Goal: Task Accomplishment & Management: Manage account settings

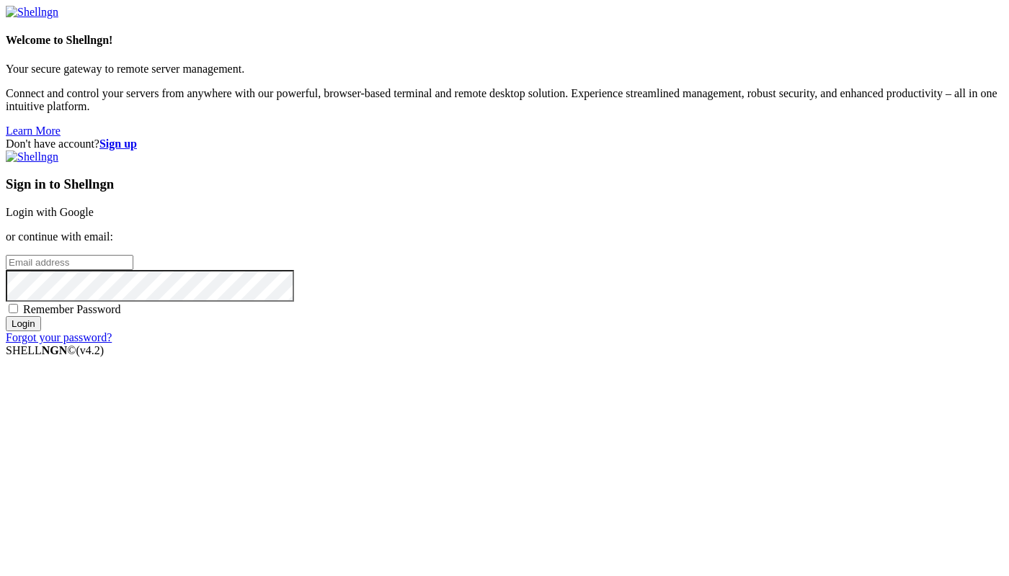
click at [133, 267] on input "email" at bounding box center [70, 262] width 128 height 15
paste input "[EMAIL_ADDRESS][DOMAIN_NAME]"
type input "[EMAIL_ADDRESS][DOMAIN_NAME]"
click at [133, 270] on input "[EMAIL_ADDRESS][DOMAIN_NAME]" at bounding box center [70, 262] width 128 height 15
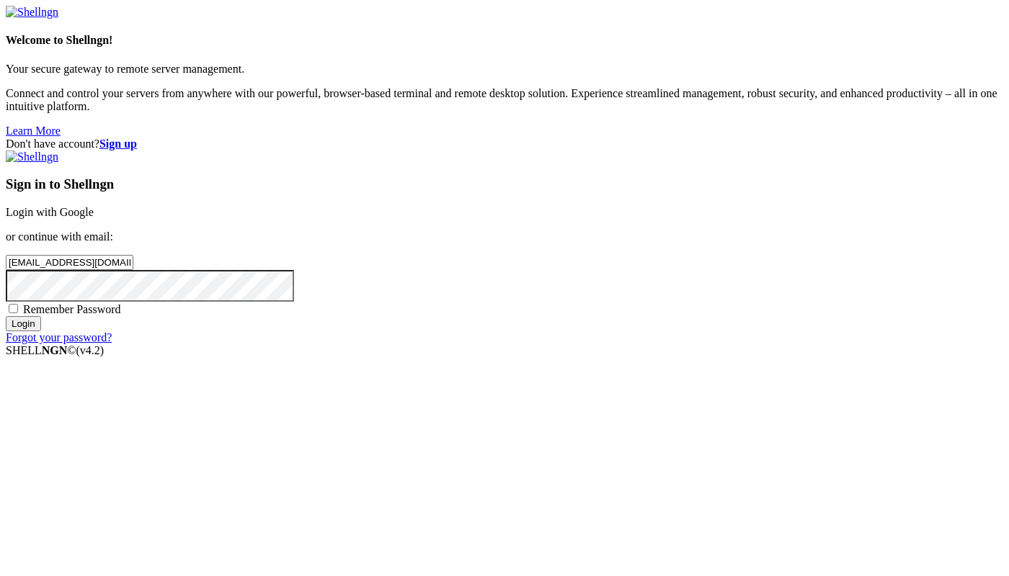
click at [133, 270] on input "[EMAIL_ADDRESS][DOMAIN_NAME]" at bounding box center [70, 262] width 128 height 15
click at [137, 138] on strong "Sign up" at bounding box center [117, 144] width 37 height 12
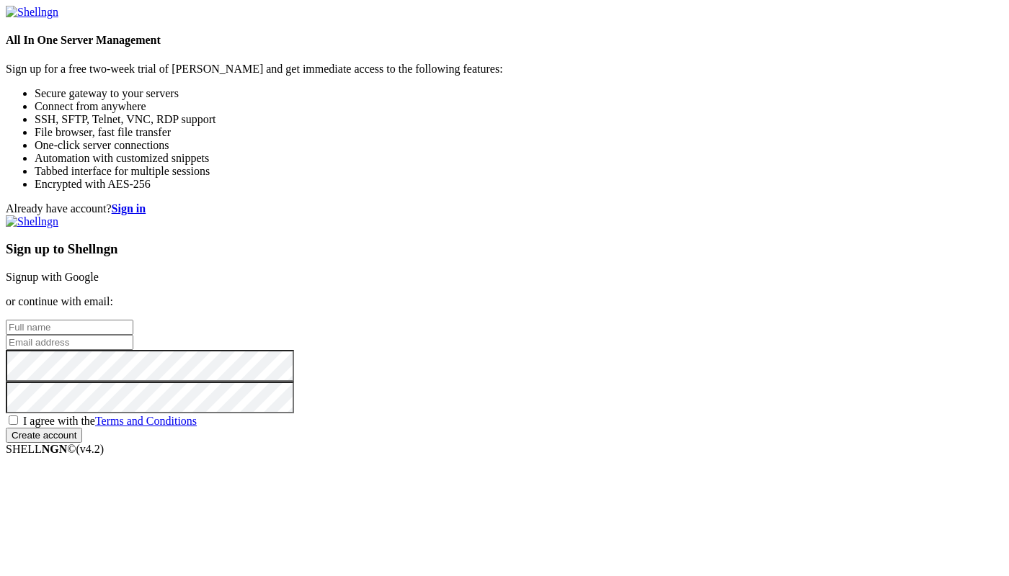
click at [133, 320] on input "text" at bounding box center [70, 327] width 128 height 15
type input "g"
type input "crime"
click at [133, 335] on input "email" at bounding box center [70, 342] width 128 height 15
paste input "[EMAIL_ADDRESS][DOMAIN_NAME]"
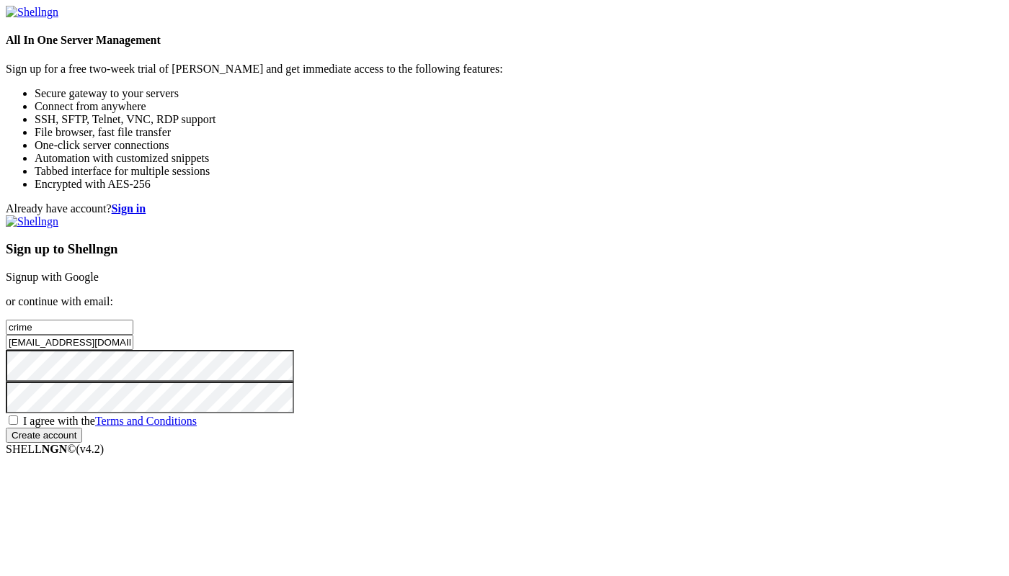
type input "[EMAIL_ADDRESS][DOMAIN_NAME]"
click at [82, 443] on input "Create account" at bounding box center [44, 435] width 76 height 15
click at [525, 391] on div "Sign up to Shellngn Signup with Google or continue with email: crime [EMAIL_ADD…" at bounding box center [504, 335] width 997 height 241
click at [523, 414] on div "I agree with the Terms and Conditions" at bounding box center [504, 421] width 997 height 14
click at [197, 415] on span "I agree with the Terms and Conditions" at bounding box center [110, 421] width 174 height 12
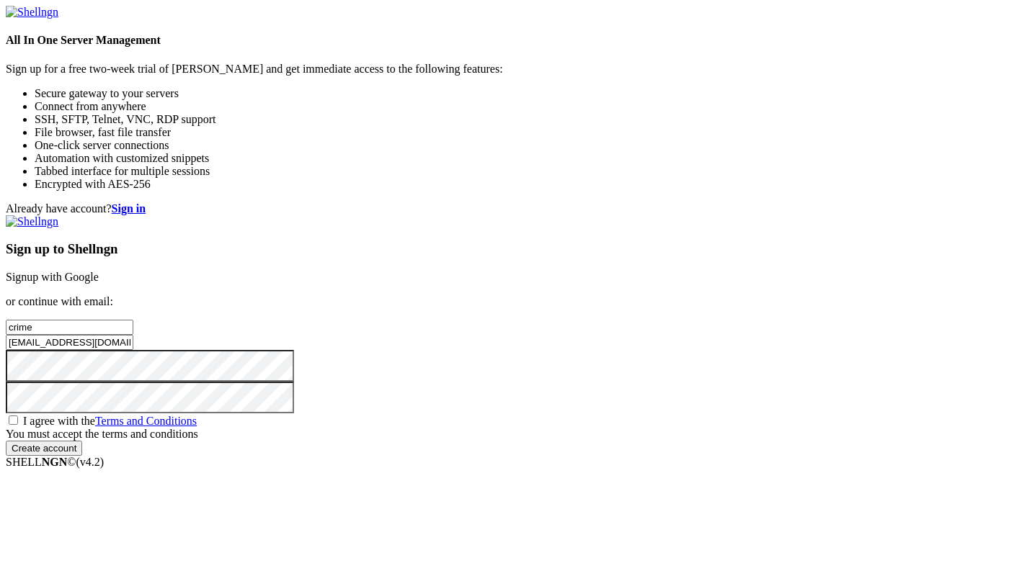
click at [18, 416] on input "I agree with the Terms and Conditions" at bounding box center [13, 420] width 9 height 9
checkbox input "true"
click at [82, 443] on input "Create account" at bounding box center [44, 435] width 76 height 15
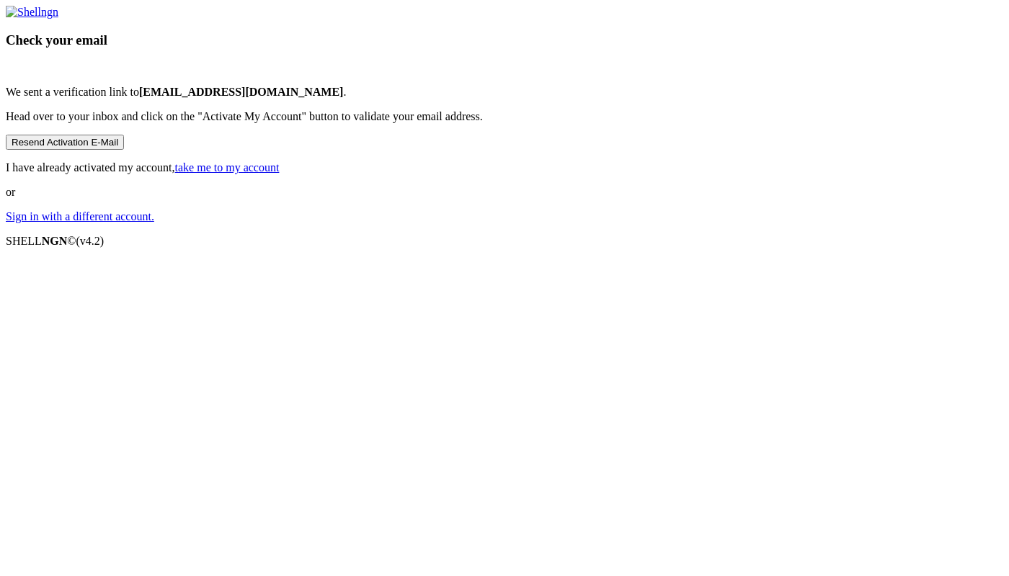
click at [597, 223] on div "Check your email We sent a verification link to [EMAIL_ADDRESS][DOMAIN_NAME] . …" at bounding box center [504, 115] width 997 height 218
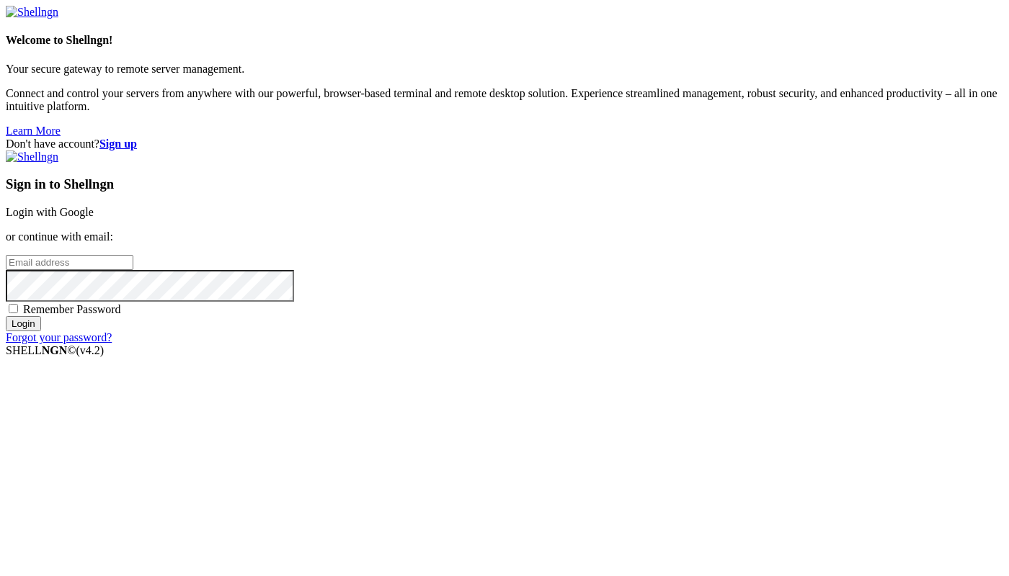
click at [133, 270] on input "email" at bounding box center [70, 262] width 128 height 15
paste input "uslaGbR04X46dHw2"
click at [133, 269] on input "uslaGbR04X46dHw2" at bounding box center [70, 262] width 128 height 15
paste input "[EMAIL_ADDRESS][DOMAIN_NAME]"
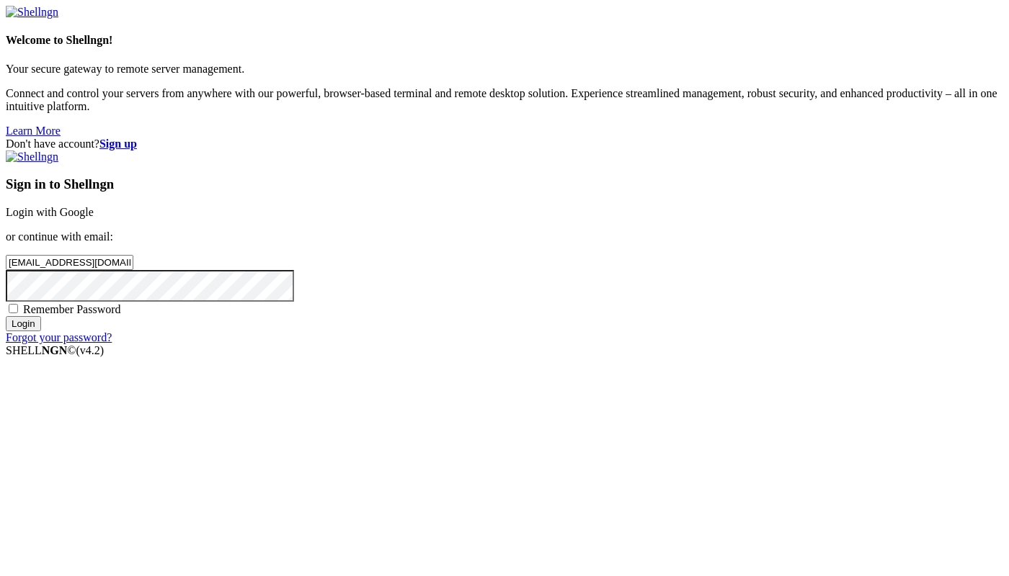
type input "[EMAIL_ADDRESS][DOMAIN_NAME]"
click at [41, 331] on input "Login" at bounding box center [23, 323] width 35 height 15
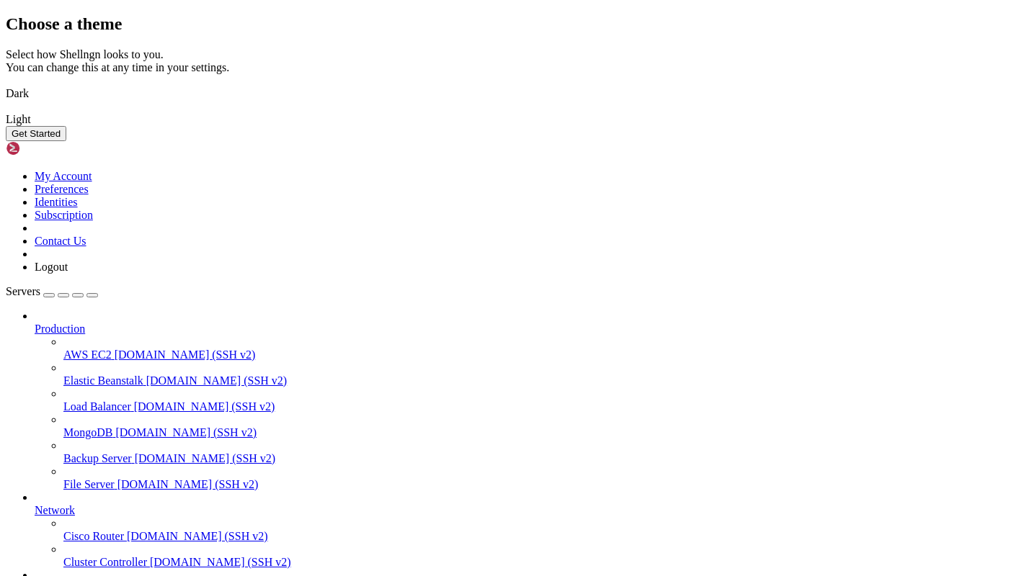
click at [6, 84] on img at bounding box center [6, 84] width 0 height 0
click at [66, 141] on button "Get Started" at bounding box center [36, 133] width 61 height 15
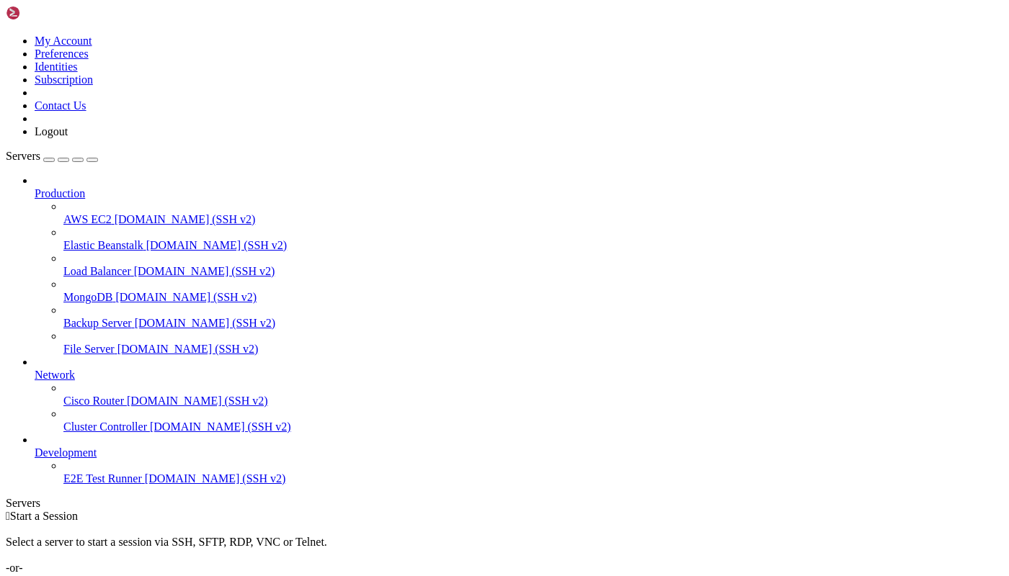
click at [612, 575] on link "Add Server" at bounding box center [504, 581] width 997 height 13
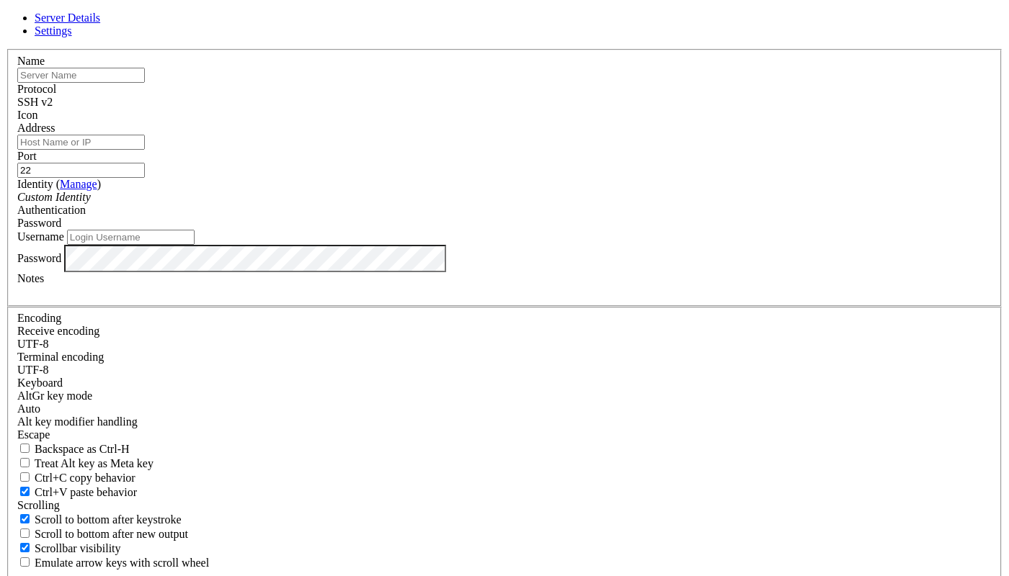
click at [6, 49] on link at bounding box center [6, 49] width 0 height 0
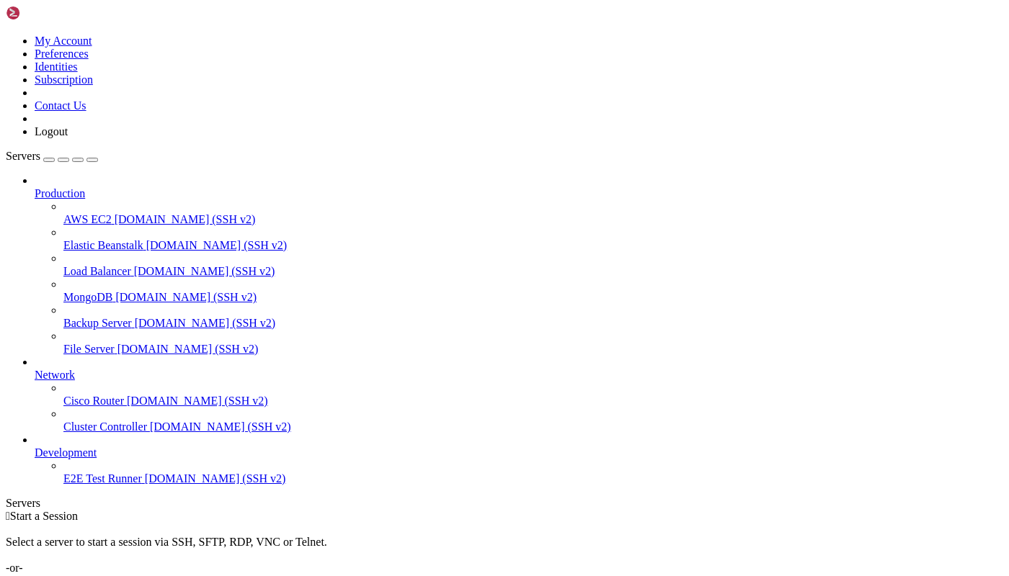
click at [6, 35] on icon at bounding box center [6, 35] width 0 height 0
click at [92, 45] on link "My Account" at bounding box center [64, 41] width 58 height 12
